Goal: Register for event/course

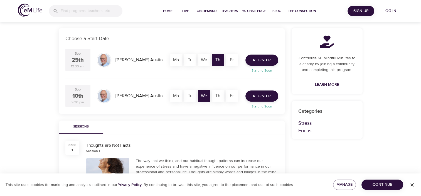
scroll to position [103, 0]
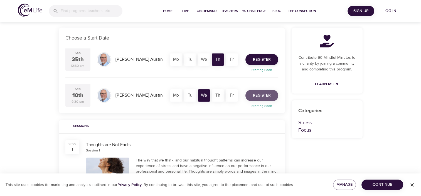
click at [208, 95] on span "Register" at bounding box center [262, 95] width 18 height 7
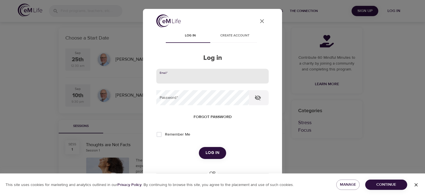
click at [205, 76] on input "email" at bounding box center [212, 76] width 112 height 15
type input "[EMAIL_ADDRESS][DOMAIN_NAME]"
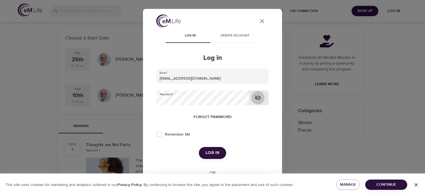
click at [208, 99] on icon "button" at bounding box center [258, 97] width 7 height 7
click at [160, 134] on input "Remember Me" at bounding box center [159, 135] width 12 height 12
checkbox input "true"
click at [208, 148] on button "Log in" at bounding box center [212, 153] width 27 height 12
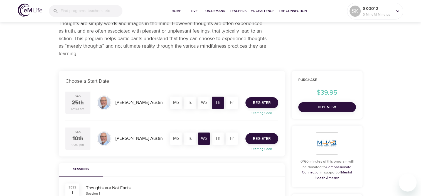
scroll to position [60, 0]
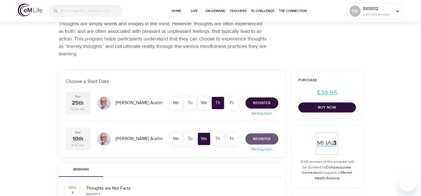
click at [208, 138] on span "Register" at bounding box center [262, 139] width 18 height 7
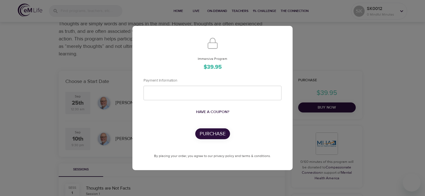
click at [208, 77] on div "Immersive Program $39.95 Payment Information Have a coupon? Purchase By placing…" at bounding box center [212, 98] width 425 height 196
